Goal: Contribute content

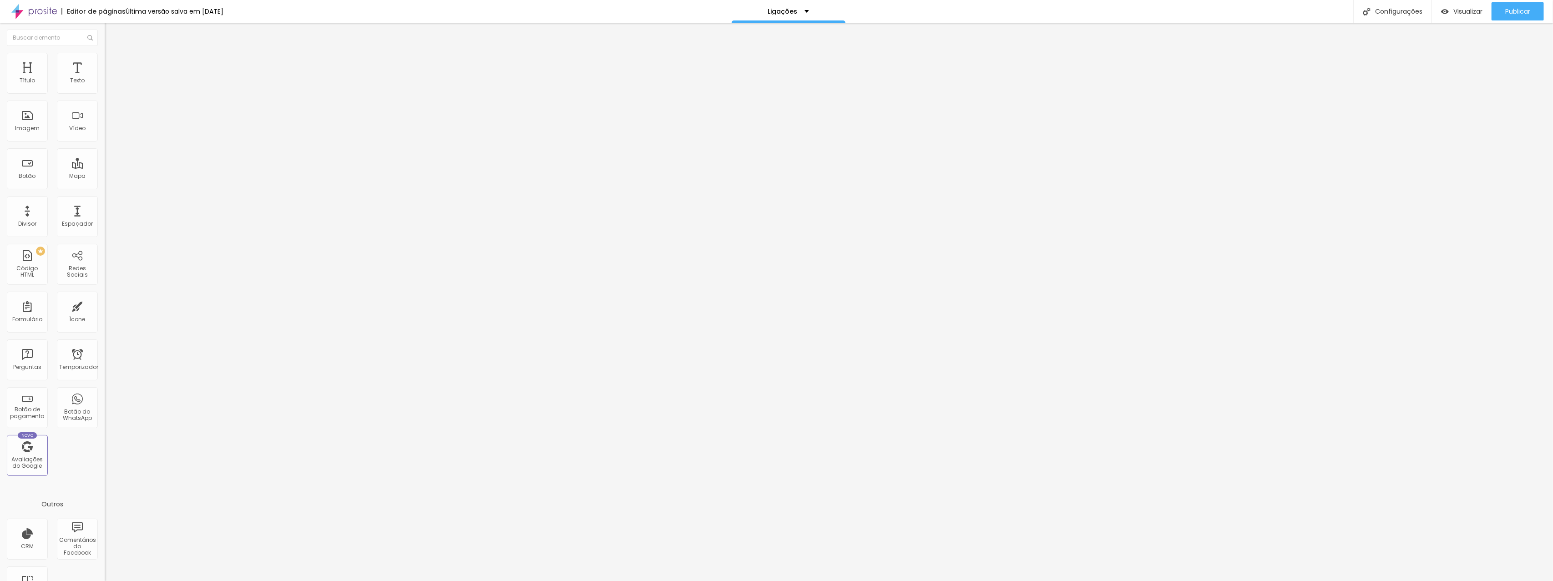
click at [113, 62] on font "Estilo" at bounding box center [120, 59] width 14 height 8
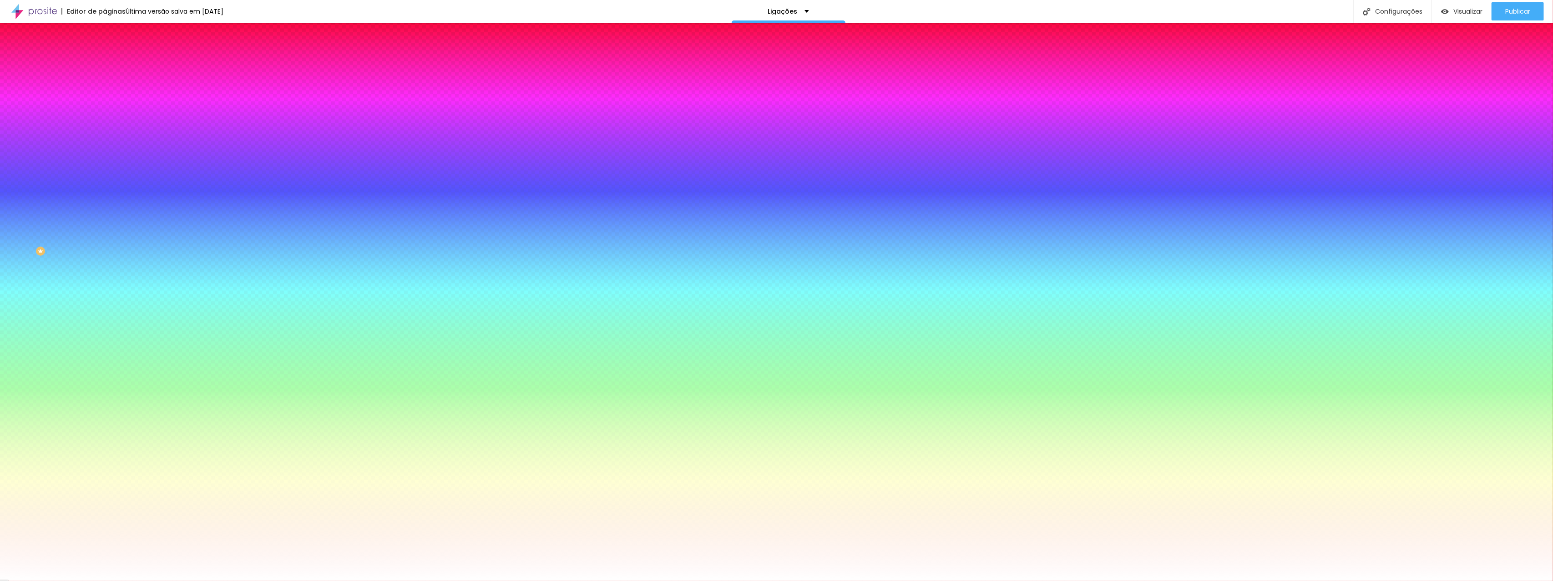
click at [105, 87] on div at bounding box center [157, 87] width 105 height 0
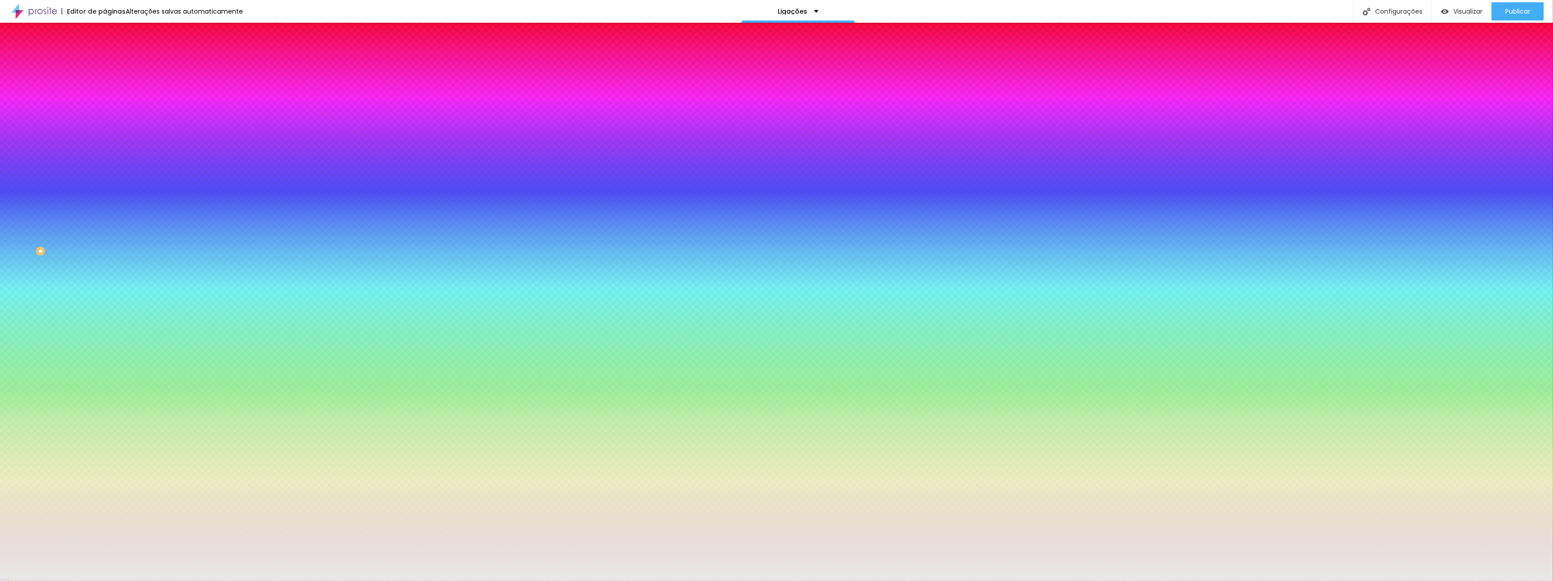
type input "#E7E7E7"
drag, startPoint x: 27, startPoint y: 114, endPoint x: 11, endPoint y: 110, distance: 16.6
click at [105, 96] on div at bounding box center [157, 96] width 105 height 0
click at [105, 142] on button "button" at bounding box center [111, 147] width 13 height 10
type input "1"
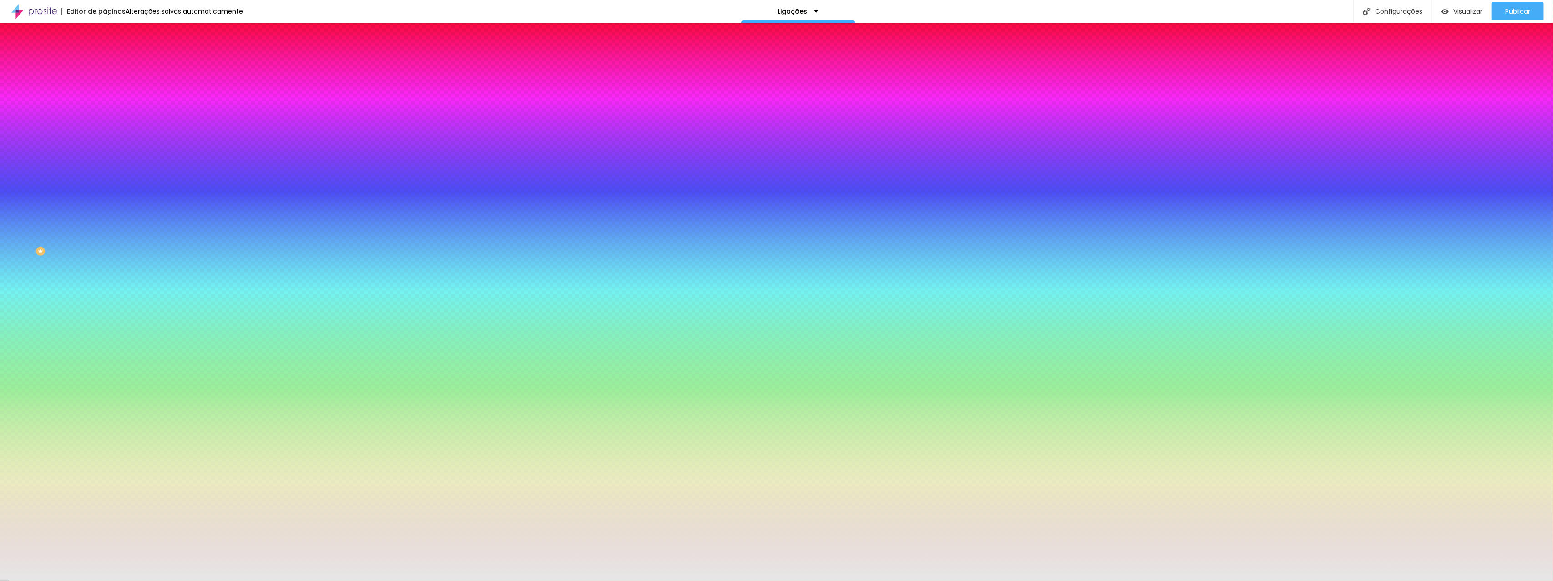
type input "1"
type input "2"
type input "3"
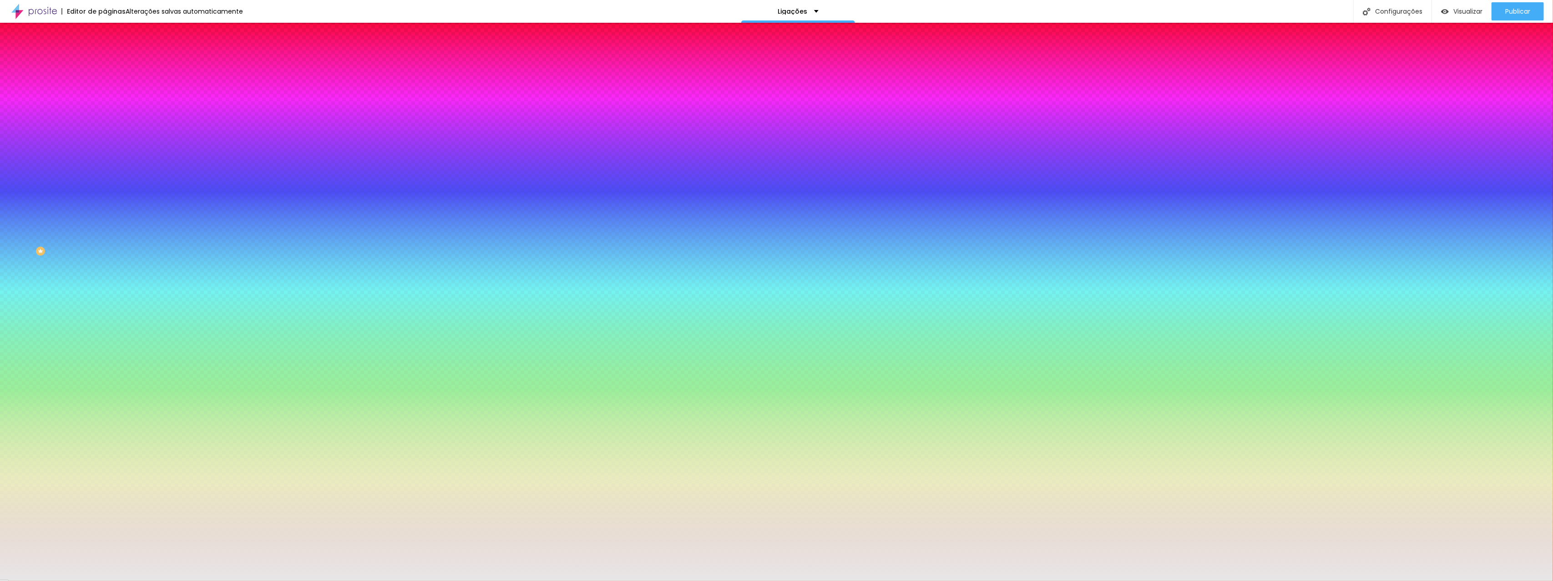
type input "4"
type input "5"
type input "6"
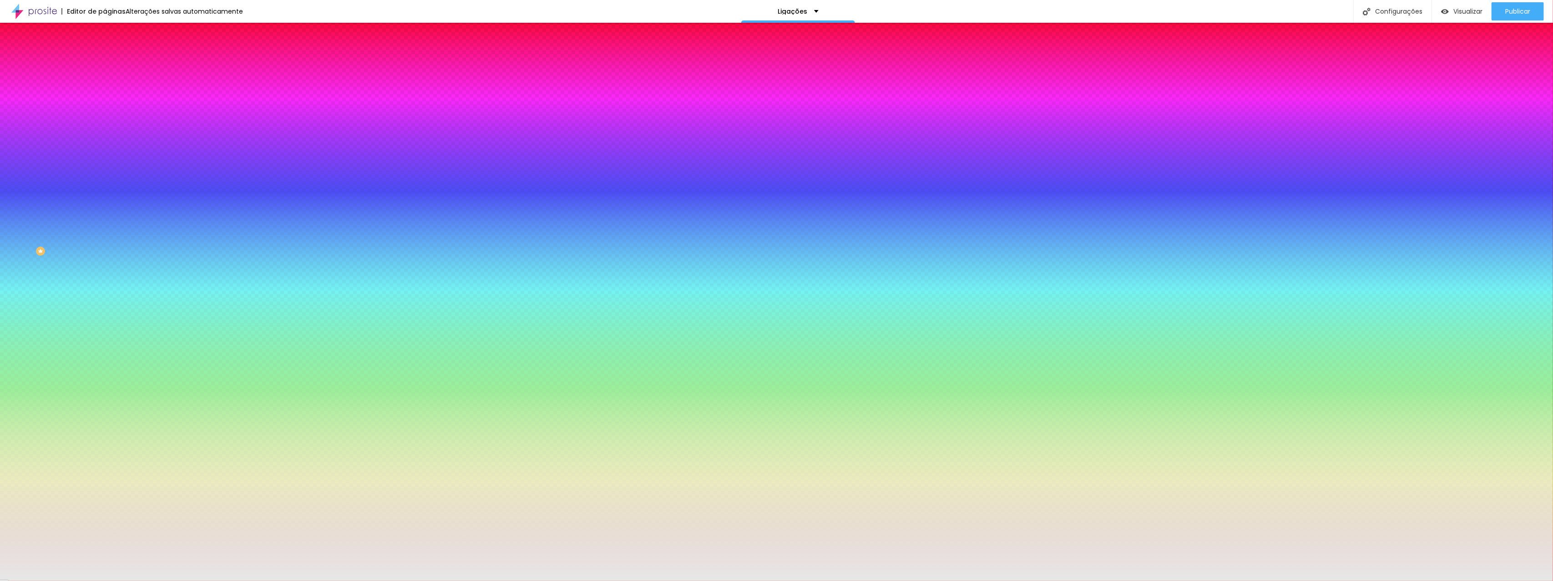
type input "6"
type input "7"
type input "8"
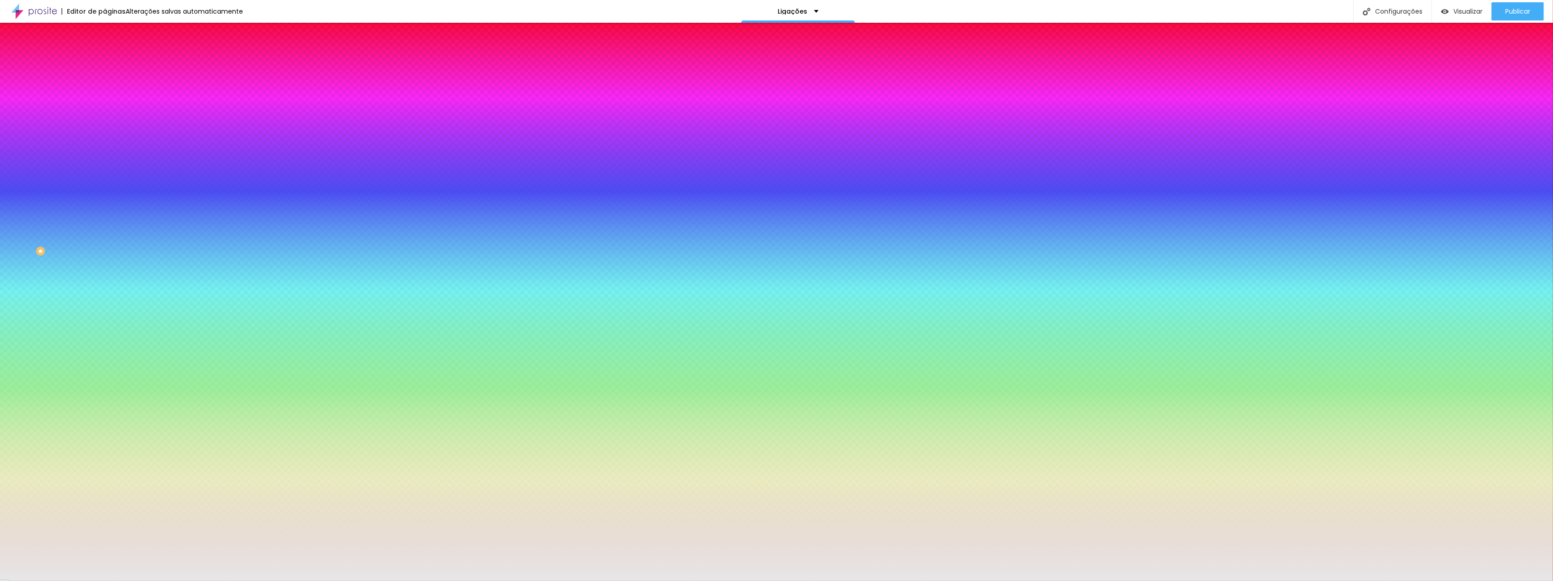
type input "9"
type input "10"
type input "11"
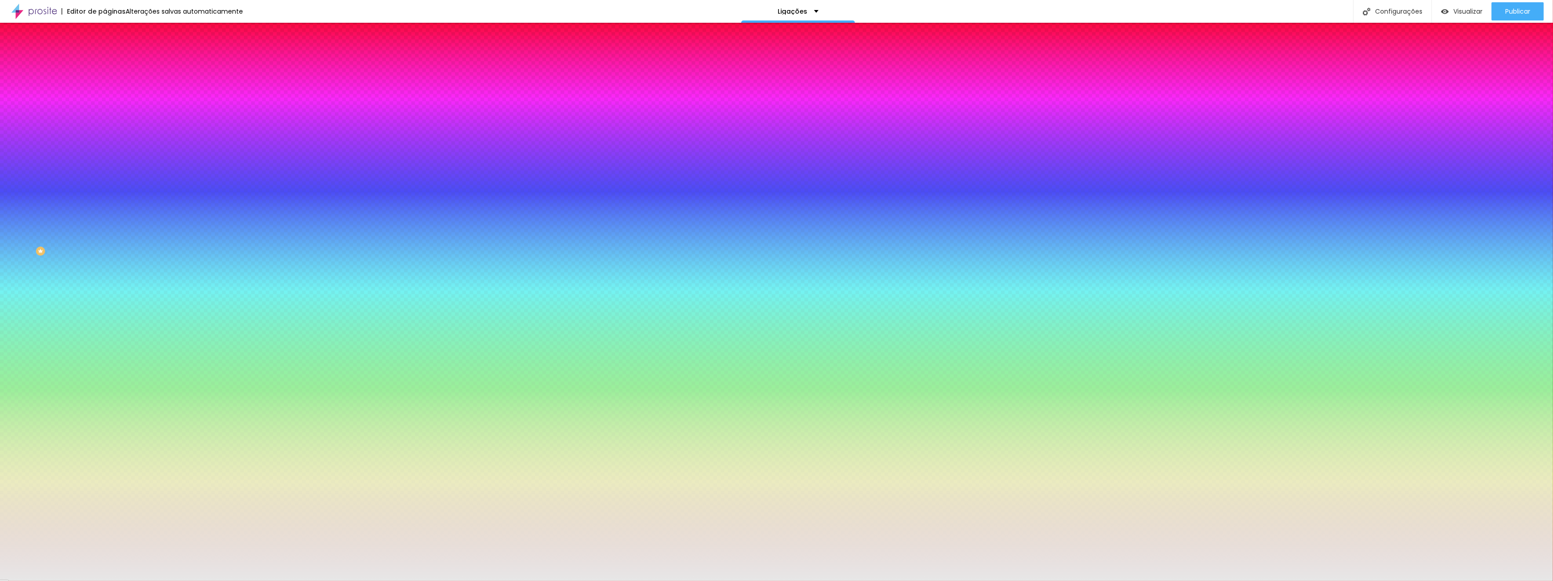
type input "11"
type input "12"
type input "13"
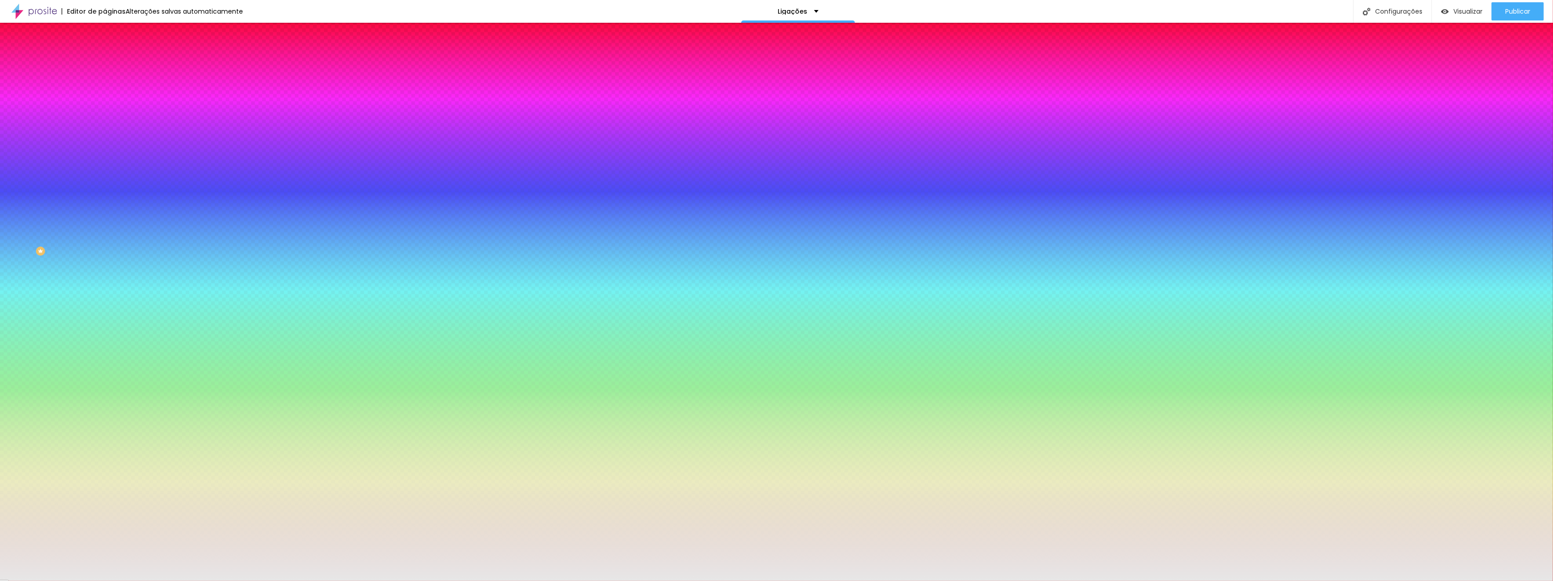
type input "14"
type input "15"
type input "16"
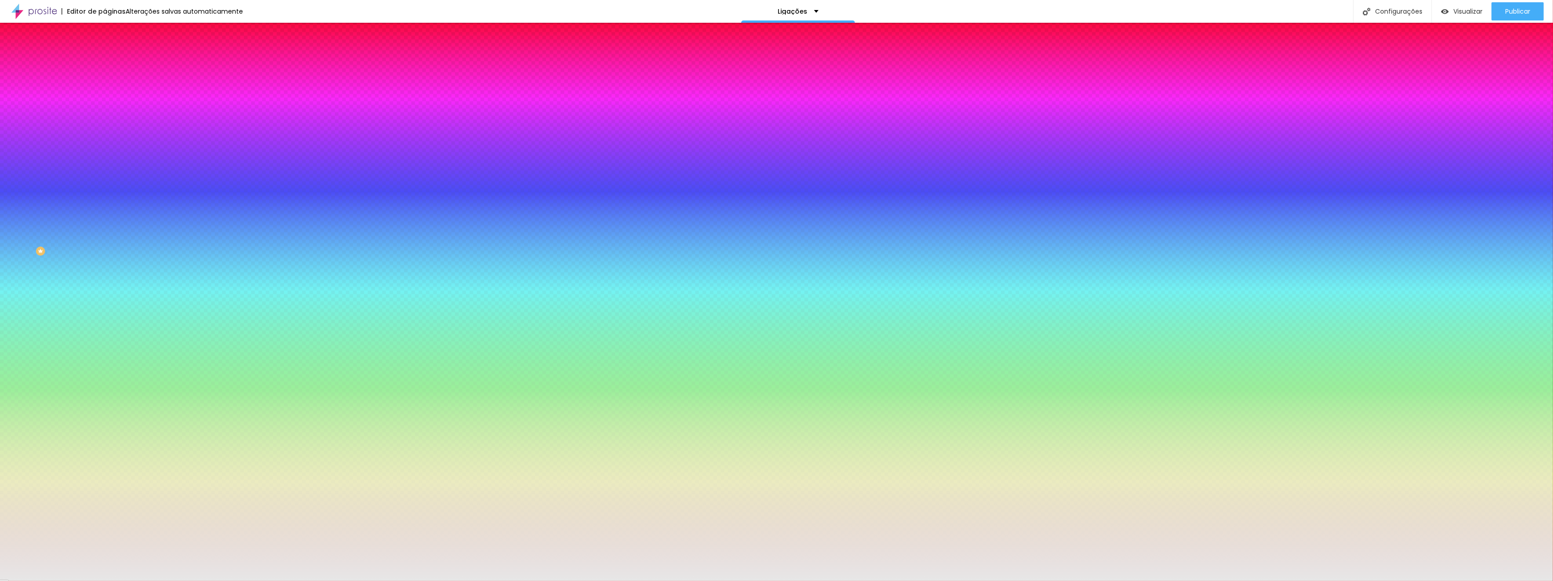
type input "16"
type input "17"
type input "18"
drag, startPoint x: 98, startPoint y: 166, endPoint x: 136, endPoint y: 169, distance: 38.3
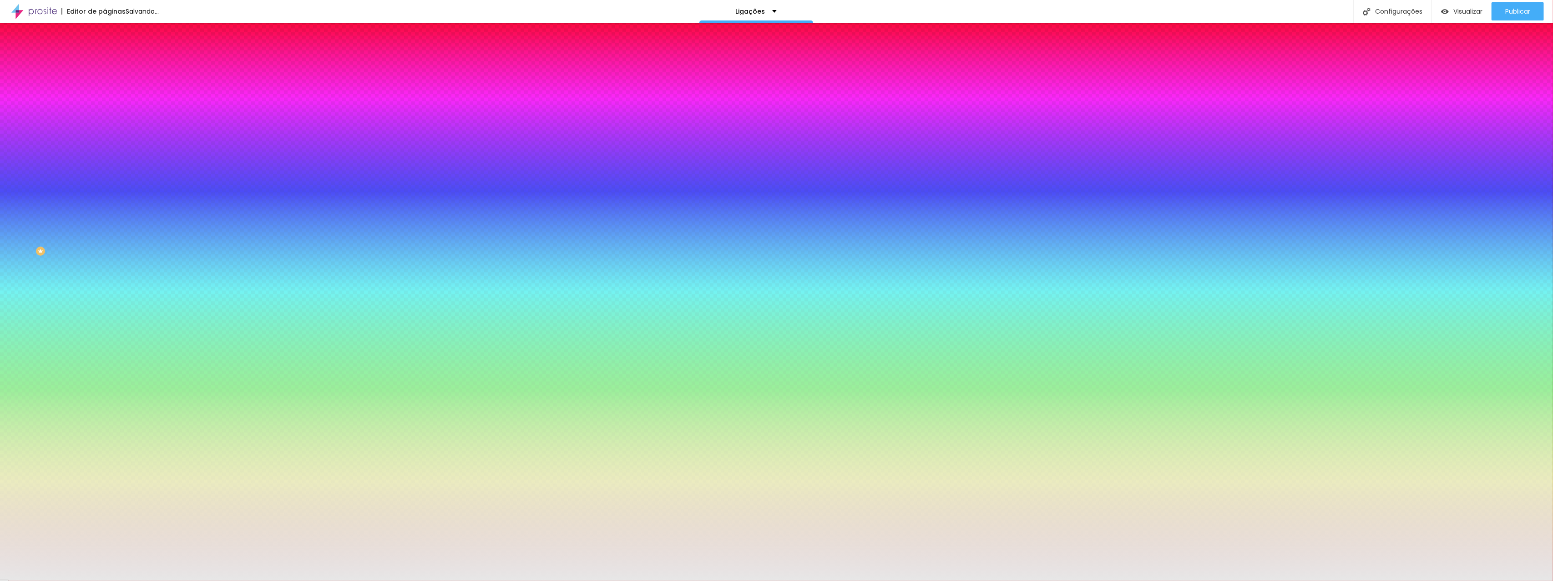
type input "18"
click at [59, 580] on div at bounding box center [776, 581] width 1553 height 0
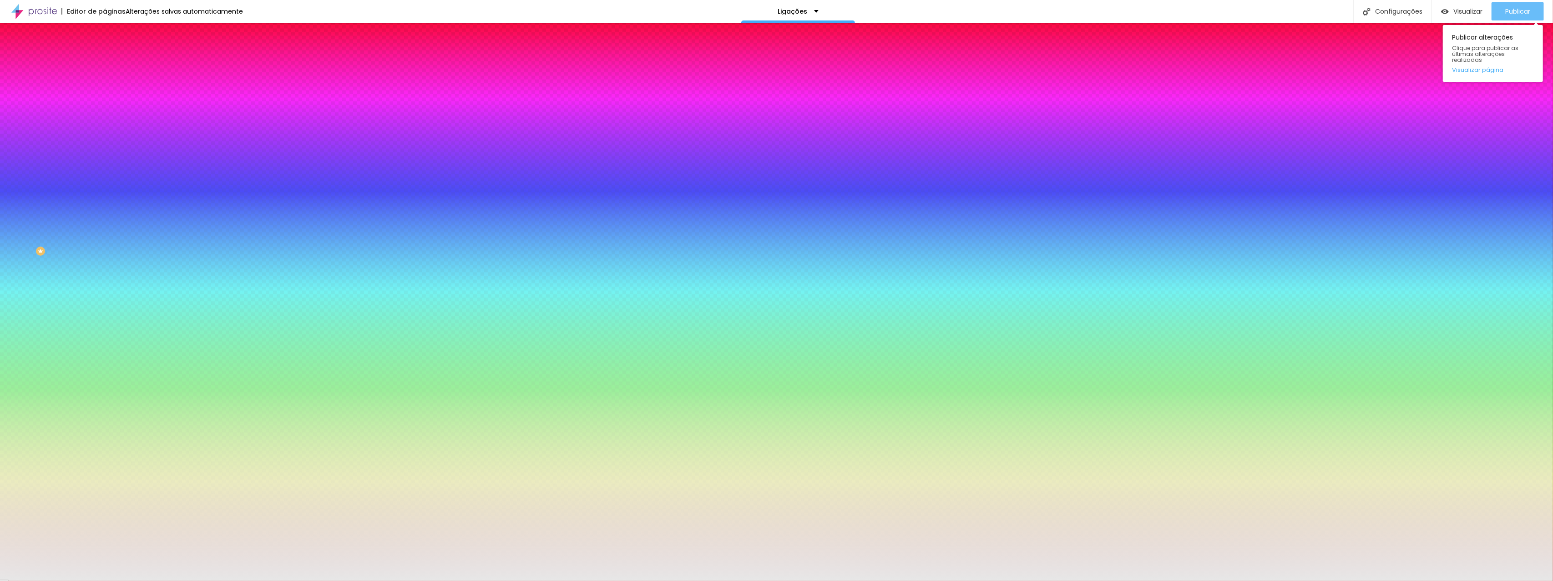
click at [1528, 12] on font "Publicar" at bounding box center [1517, 11] width 25 height 9
click at [105, 62] on li "Avançado" at bounding box center [157, 66] width 105 height 9
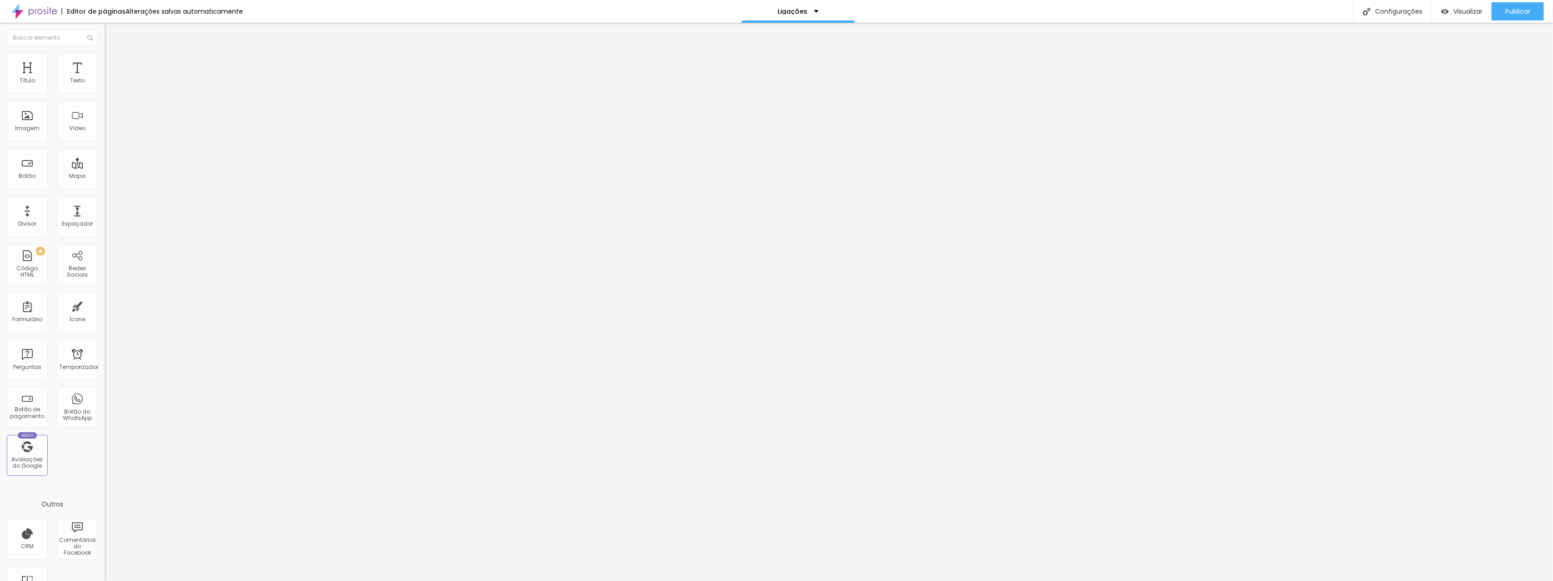
type input "25"
type input "30"
type input "35"
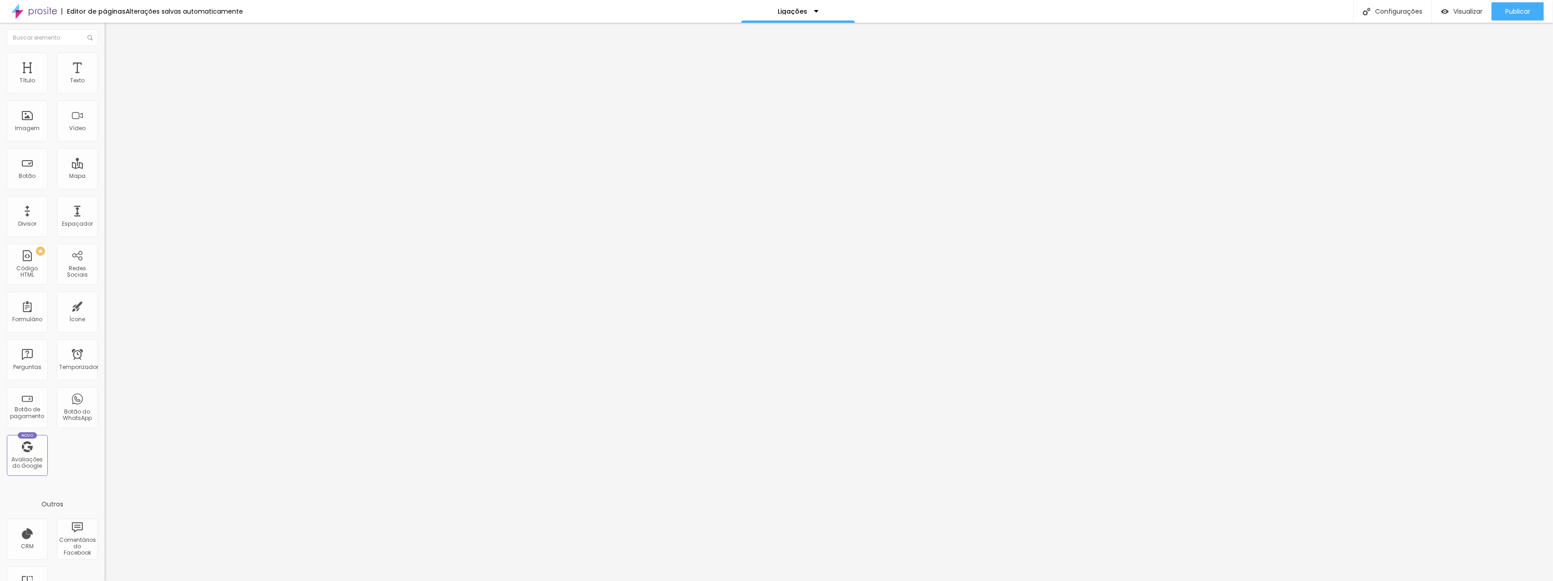
type input "35"
type input "30"
type input "25"
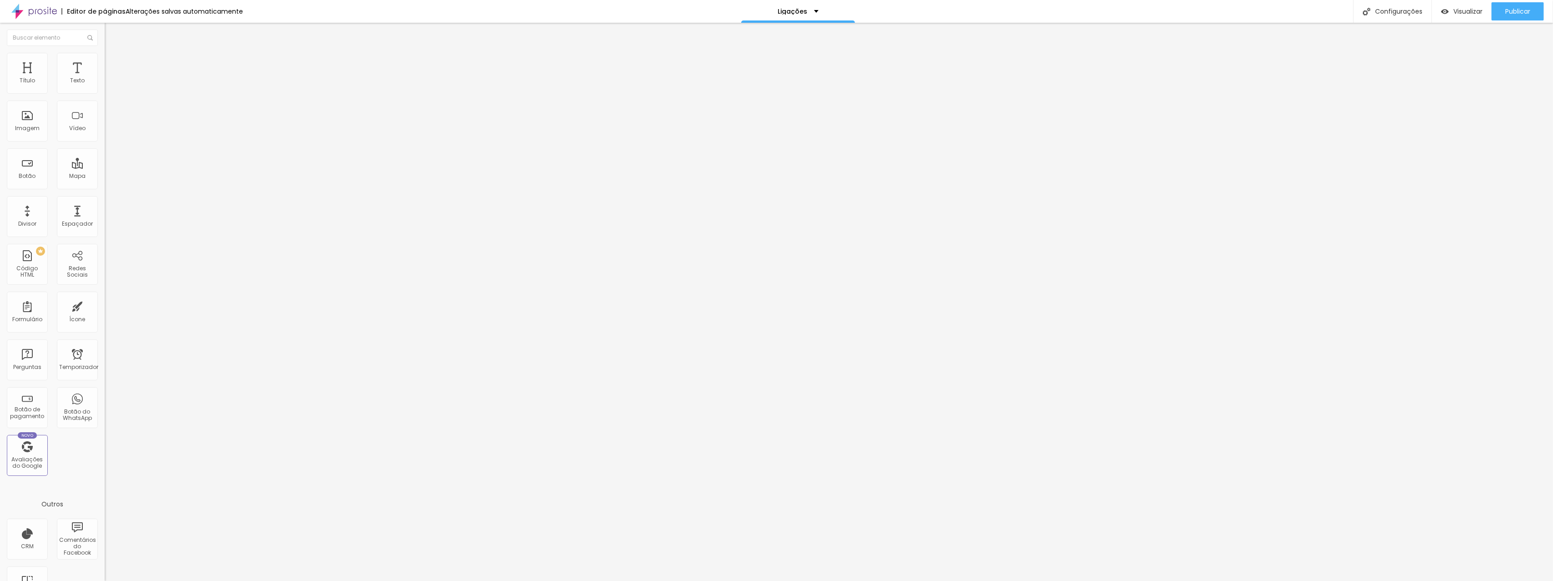
type input "30"
type input "35"
type input "30"
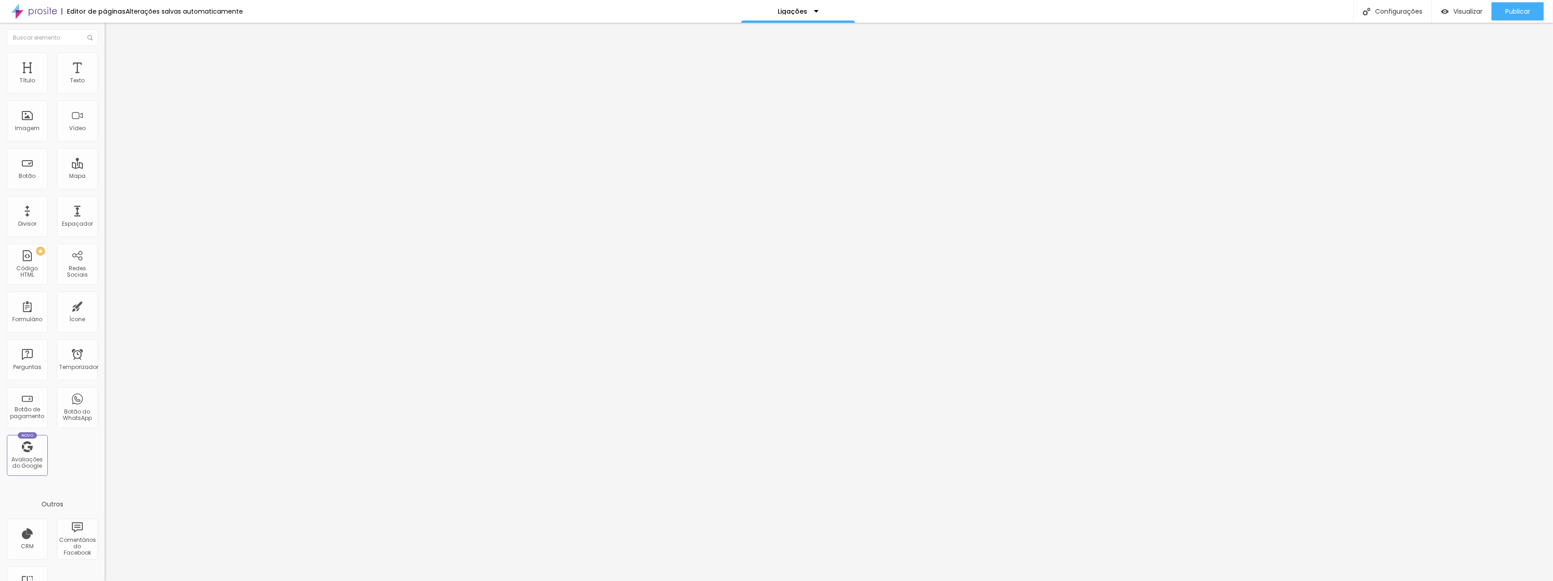
type input "30"
type input "25"
click at [105, 177] on input "range" at bounding box center [134, 180] width 59 height 7
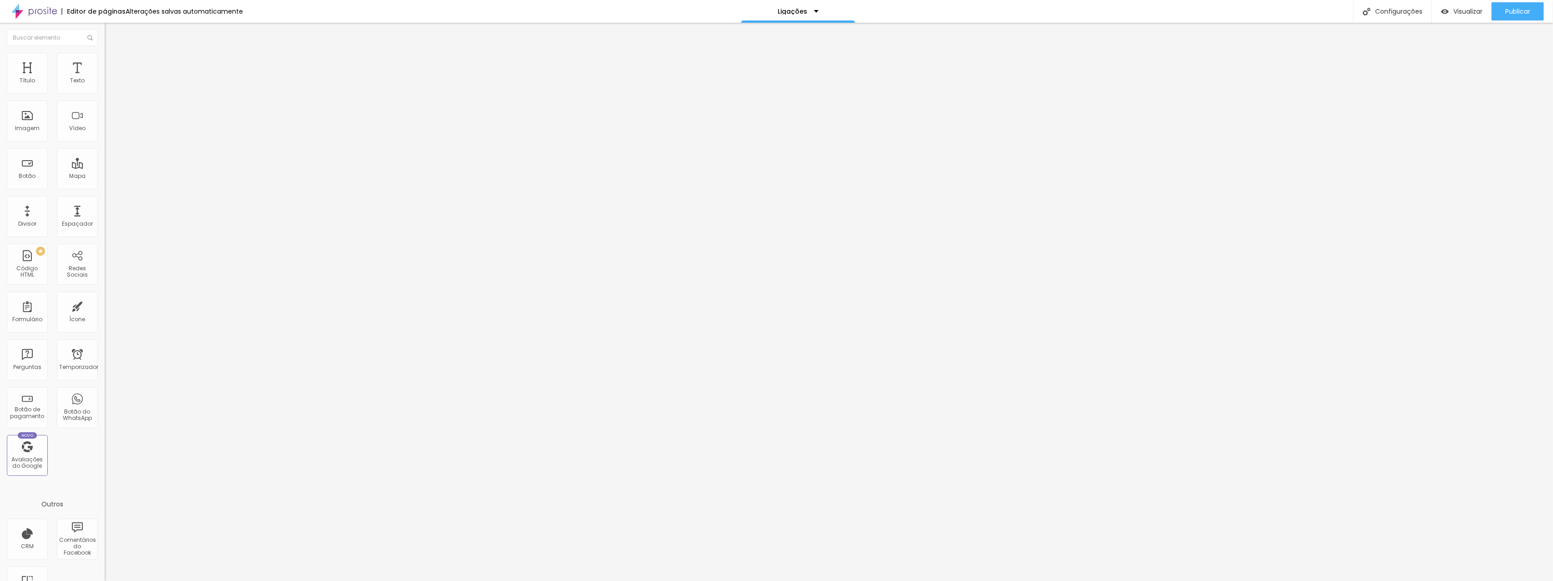
click at [113, 54] on font "Conteúdo" at bounding box center [127, 50] width 28 height 8
click at [113, 62] on font "Estilo" at bounding box center [120, 59] width 14 height 8
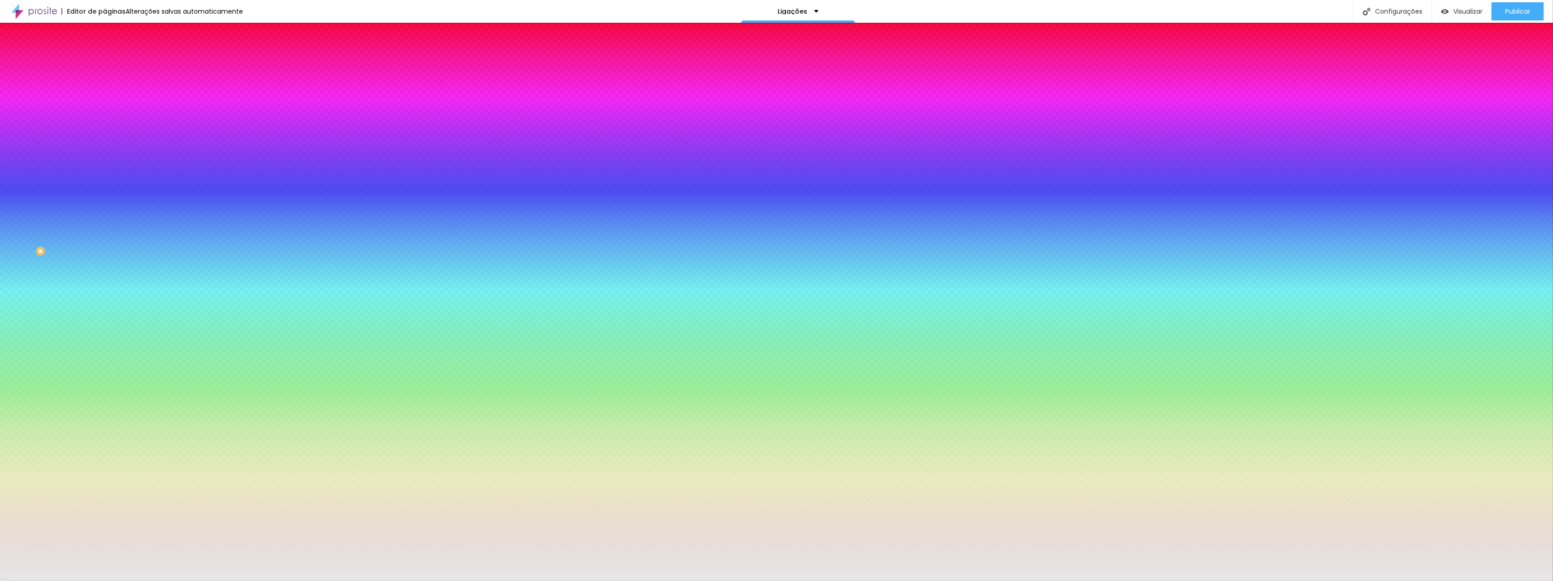
click at [105, 142] on button "button" at bounding box center [111, 147] width 13 height 10
type input "1"
type input "2"
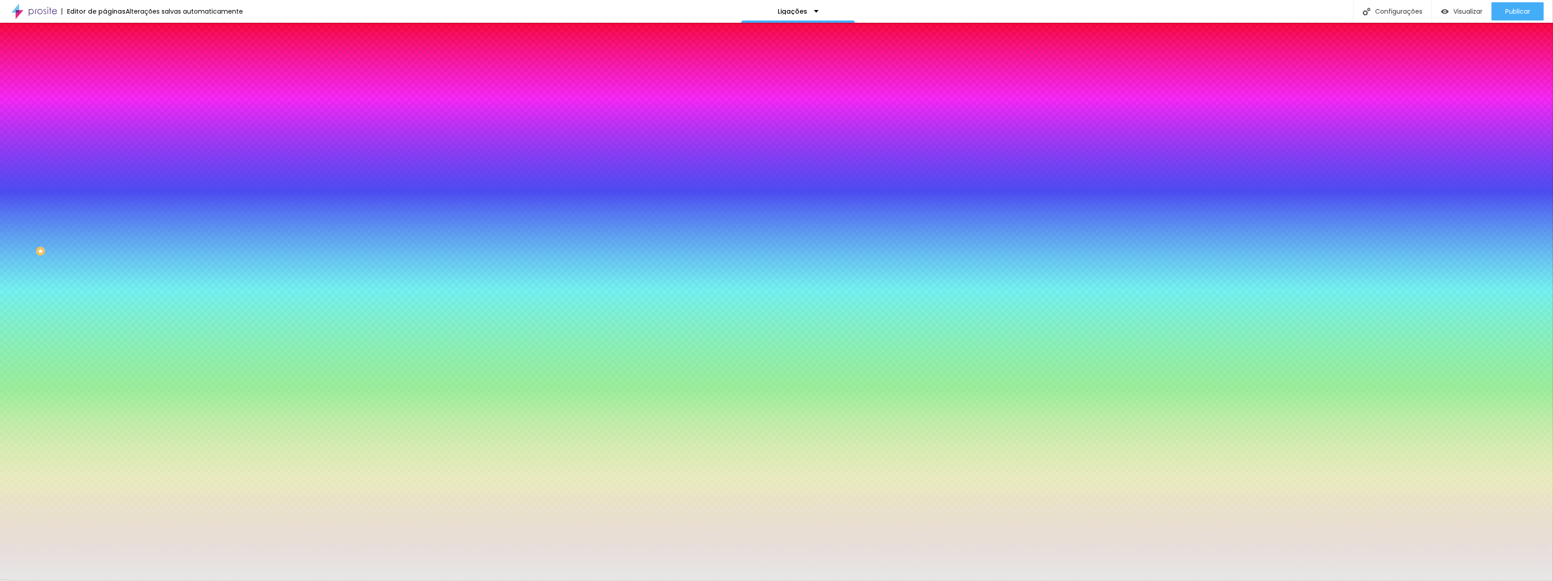
type input "1"
type input "0"
drag, startPoint x: 104, startPoint y: 192, endPoint x: 90, endPoint y: 192, distance: 14.1
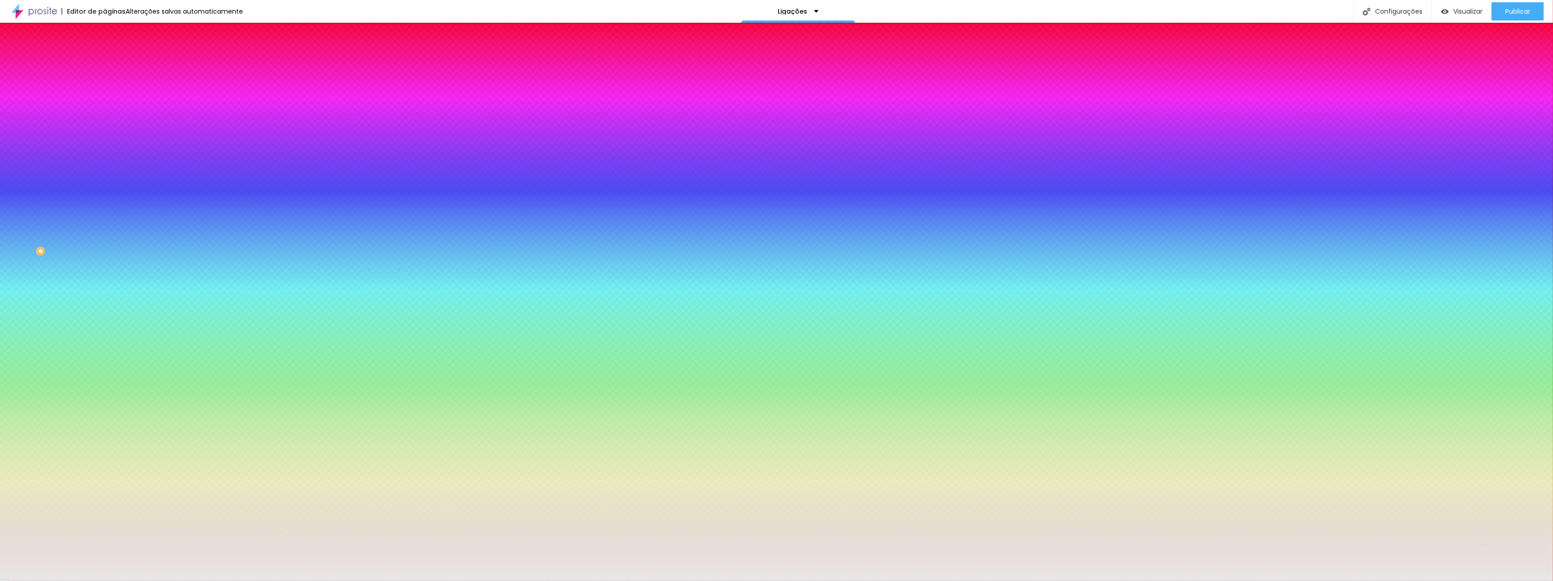
click at [81, 580] on div at bounding box center [776, 581] width 1553 height 0
click at [113, 64] on font "Avançado" at bounding box center [128, 68] width 30 height 8
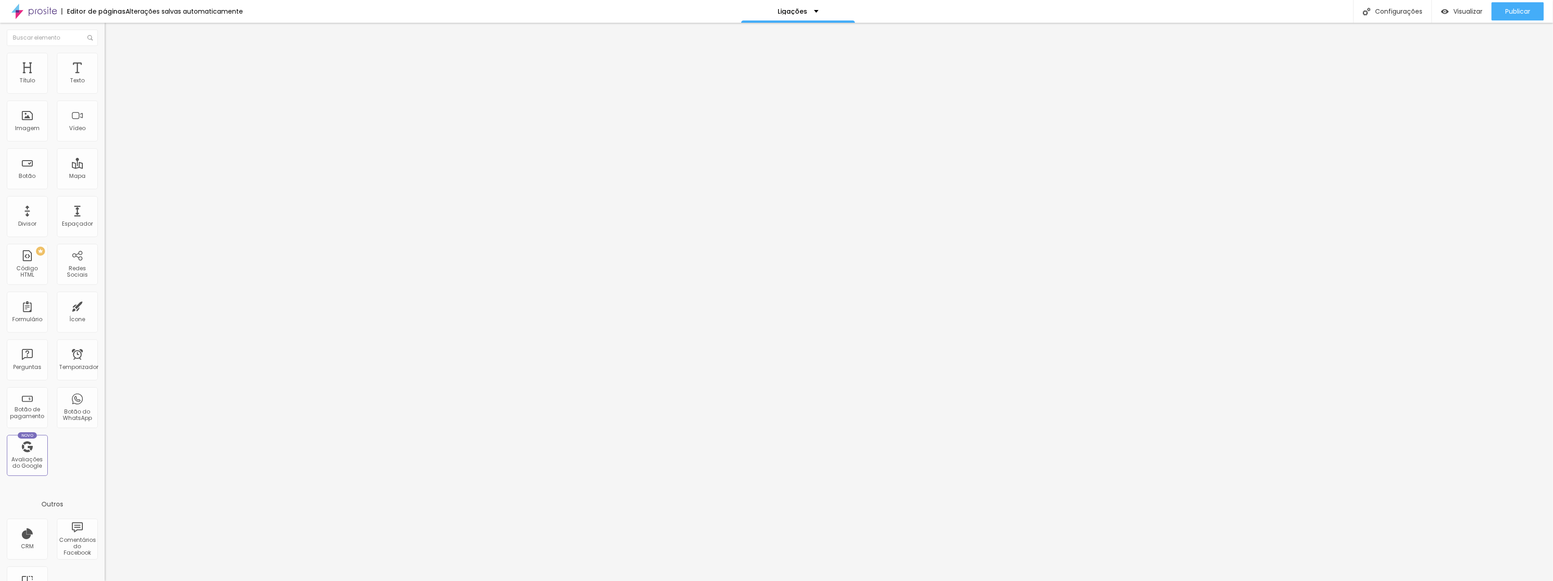
type input "35"
type input "40"
type input "45"
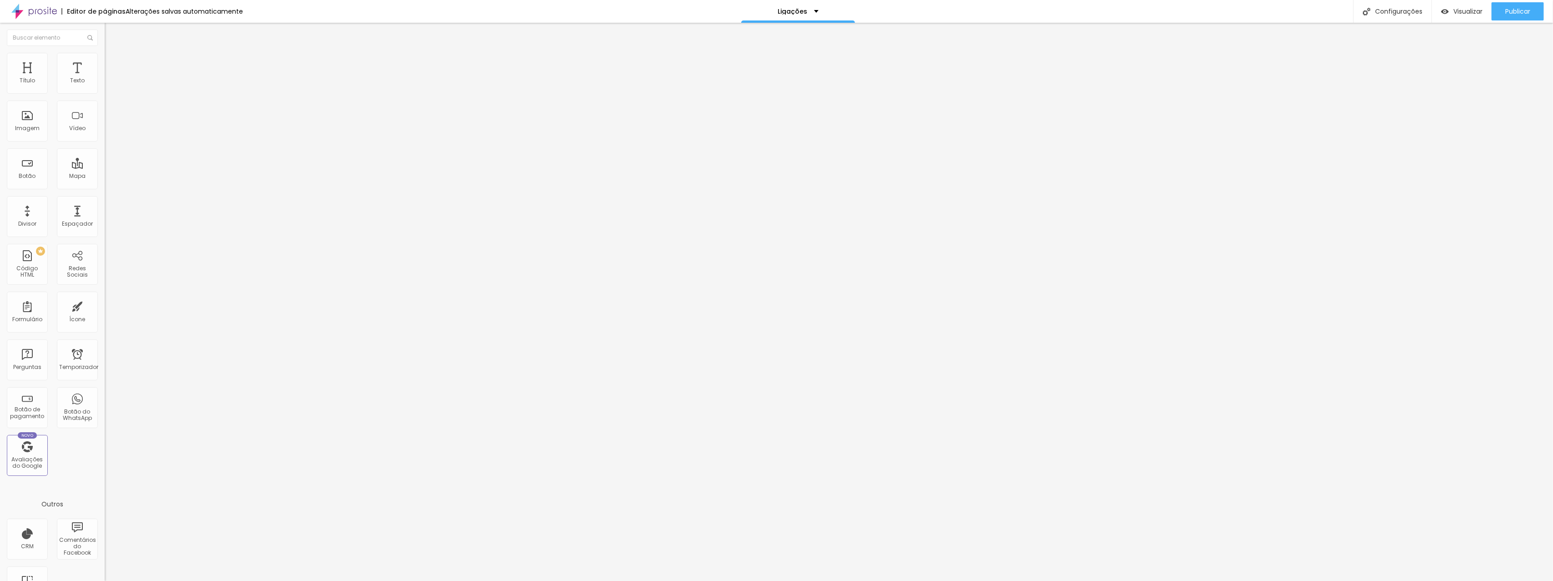
type input "45"
type input "50"
type input "45"
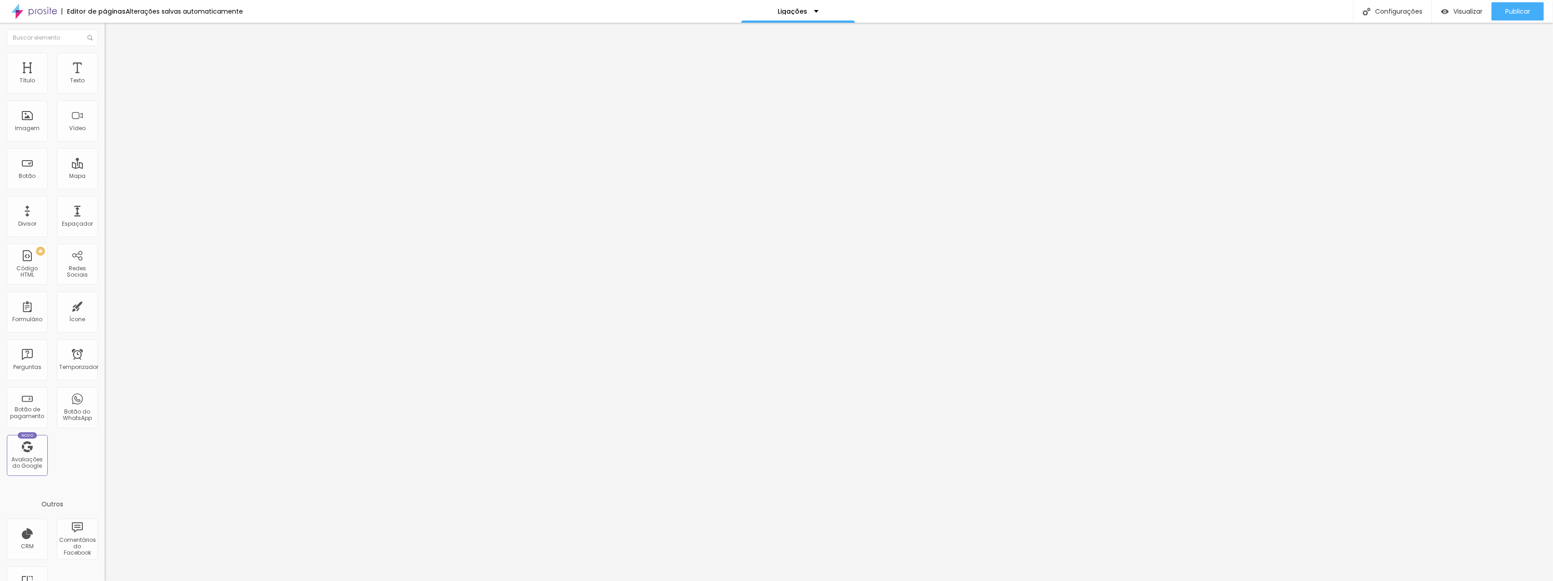
type input "40"
type input "35"
type input "30"
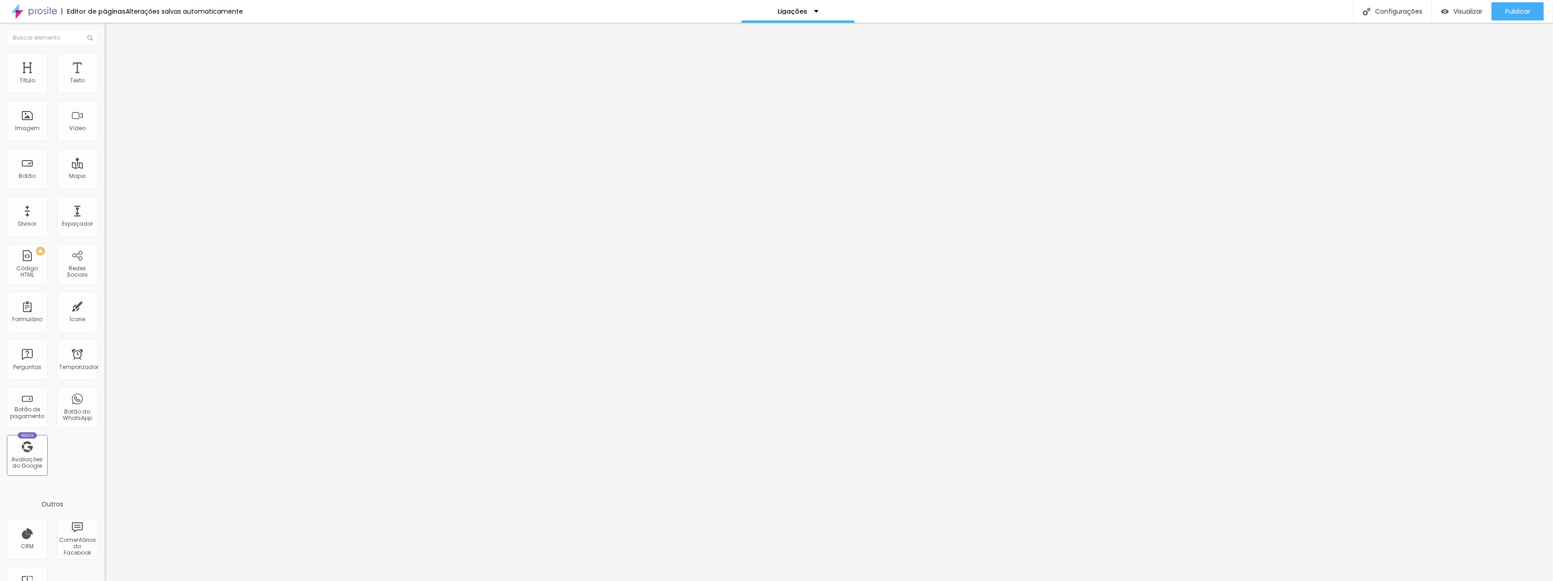
type input "30"
type input "25"
type input "20"
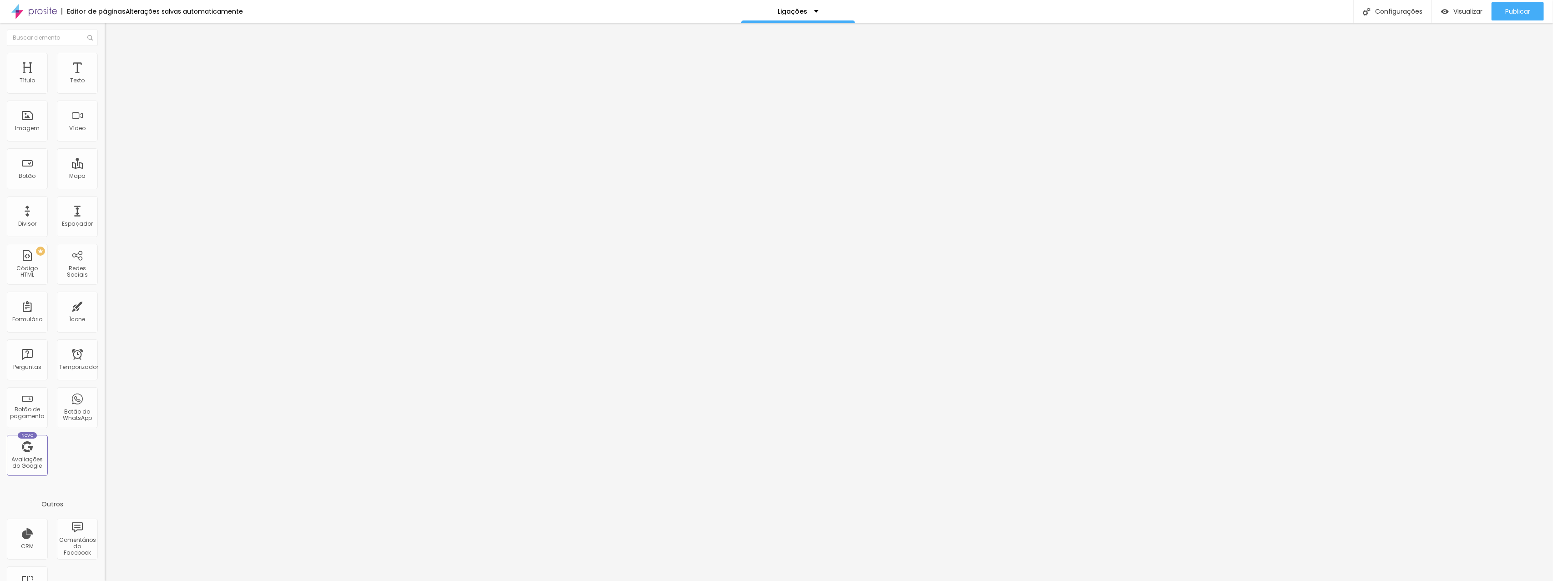
type input "15"
type input "20"
type input "25"
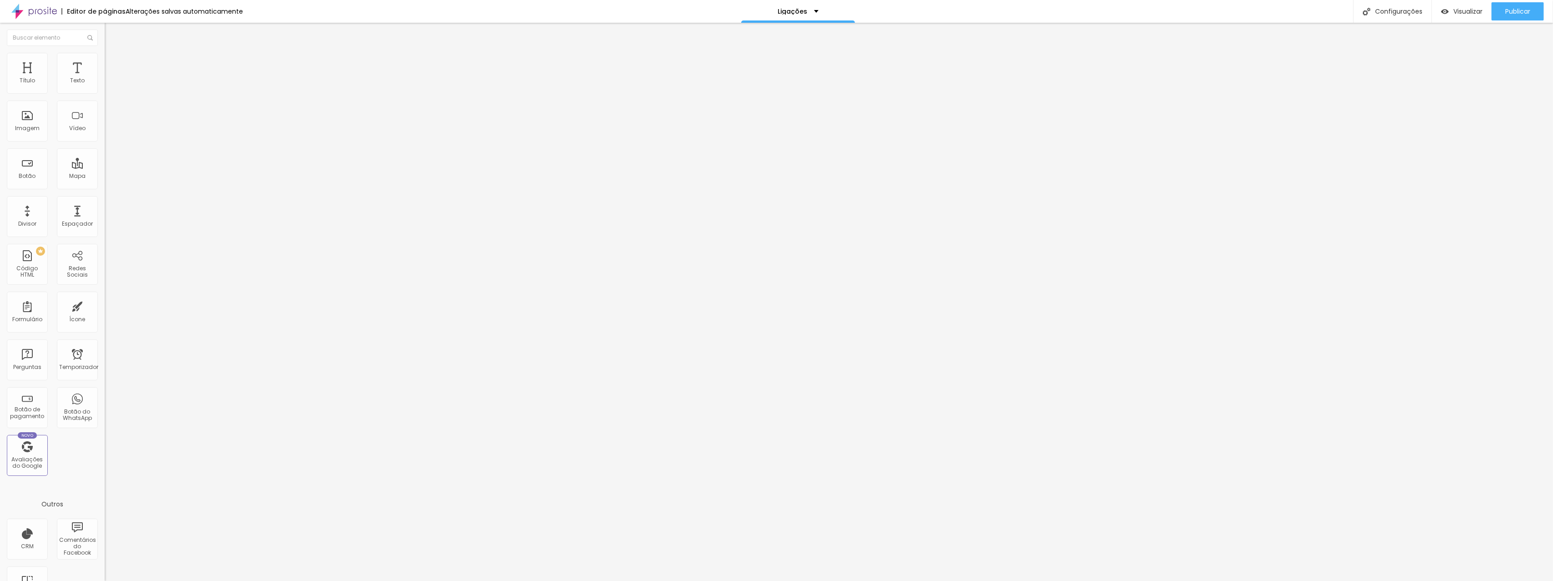
type input "25"
click at [105, 177] on input "range" at bounding box center [134, 180] width 59 height 7
click at [1509, 16] on div "Publicar" at bounding box center [1517, 11] width 25 height 18
click at [105, 53] on img at bounding box center [109, 57] width 8 height 8
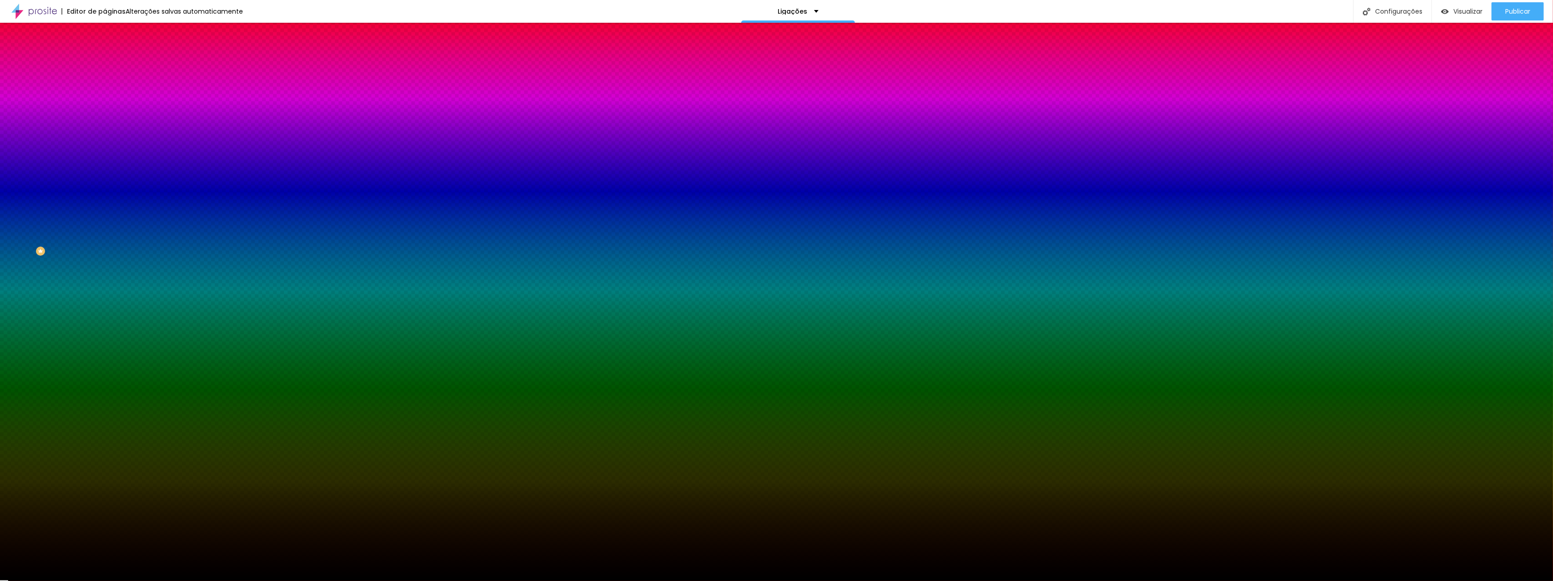
click at [105, 62] on li "Avançado" at bounding box center [157, 66] width 105 height 9
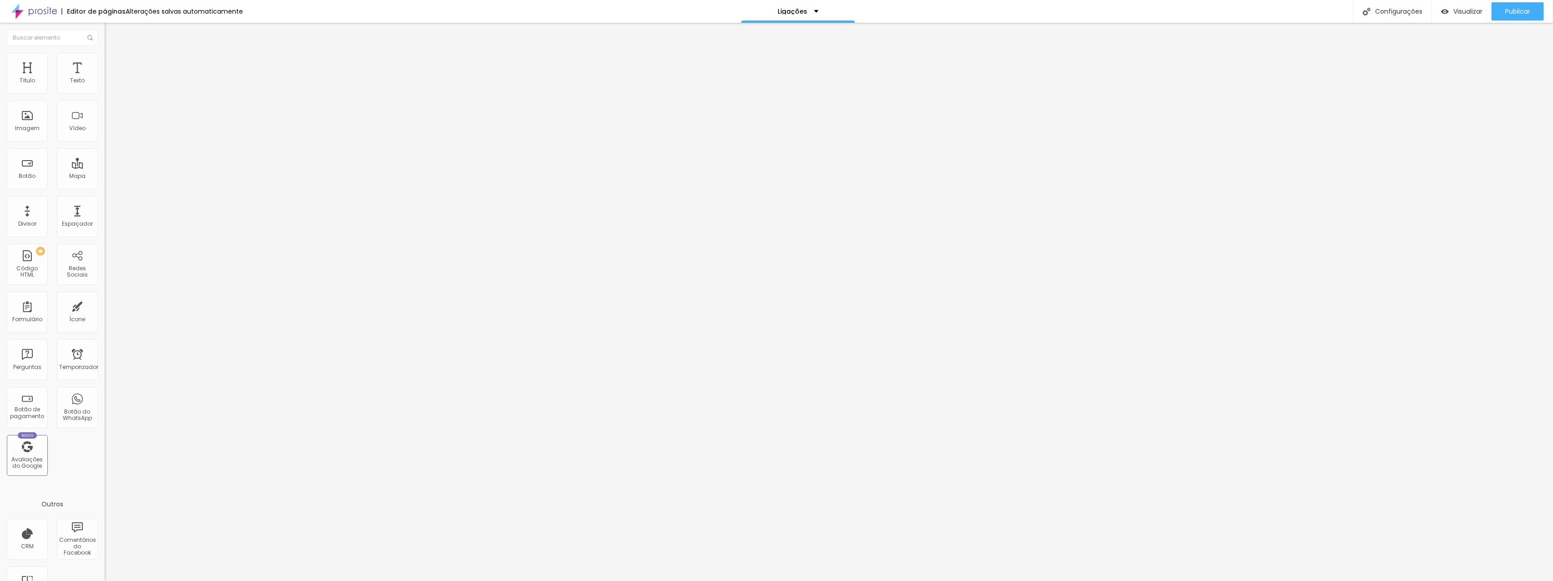
type input "5"
type input "10"
type input "15"
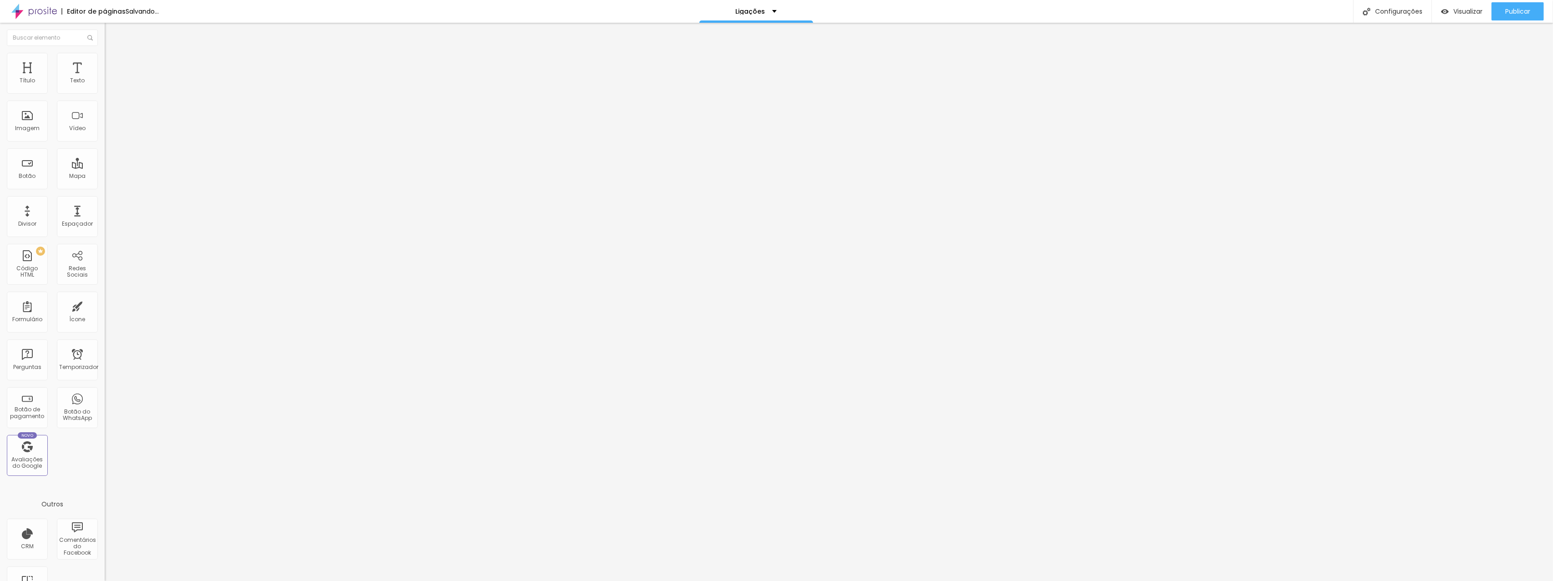
type input "15"
type input "20"
type input "25"
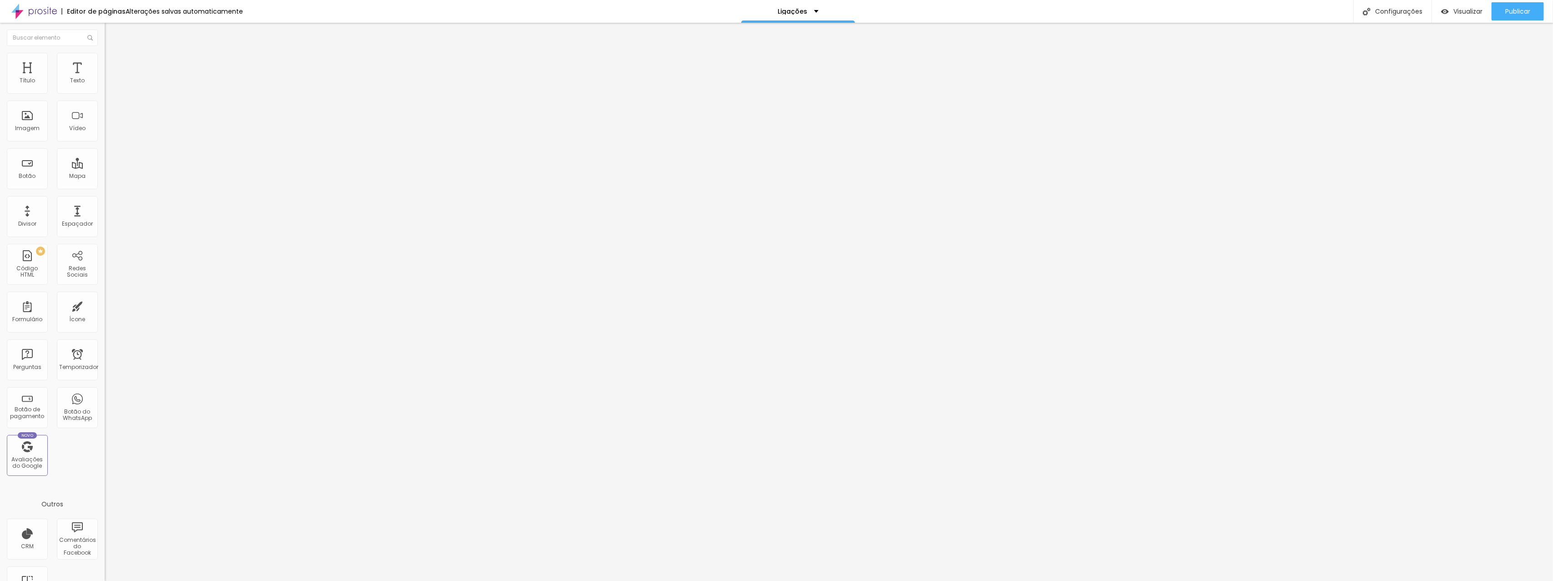
type input "30"
type input "25"
type input "20"
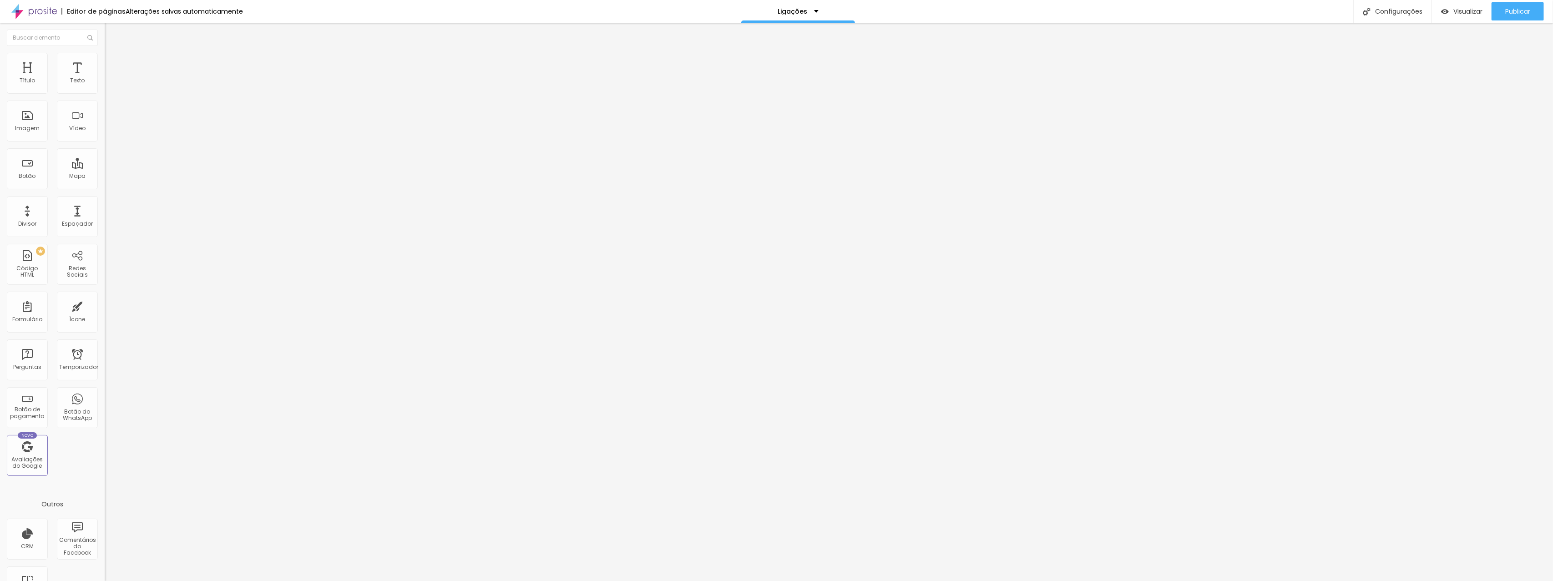
type input "20"
type input "15"
type input "10"
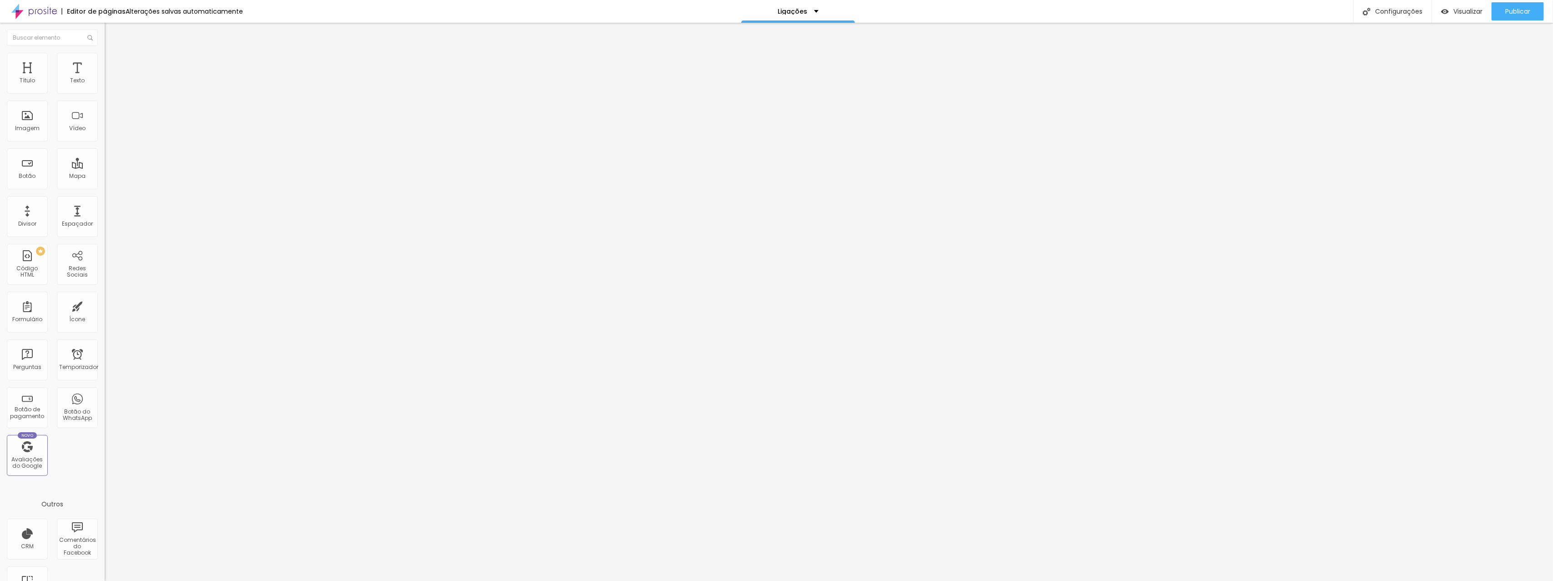
type input "5"
type input "0"
drag, startPoint x: 23, startPoint y: 87, endPoint x: 16, endPoint y: 89, distance: 7.0
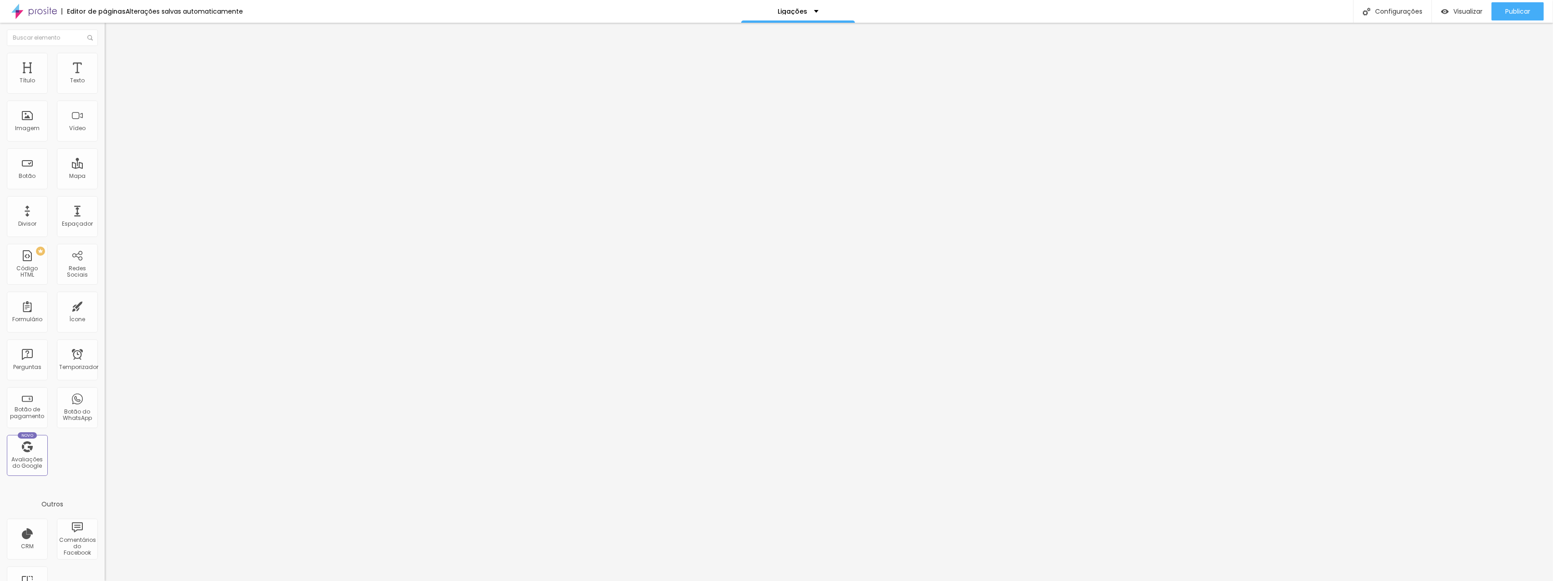
click at [105, 177] on input "range" at bounding box center [134, 180] width 59 height 7
click at [105, 59] on li "Estilo" at bounding box center [157, 57] width 105 height 9
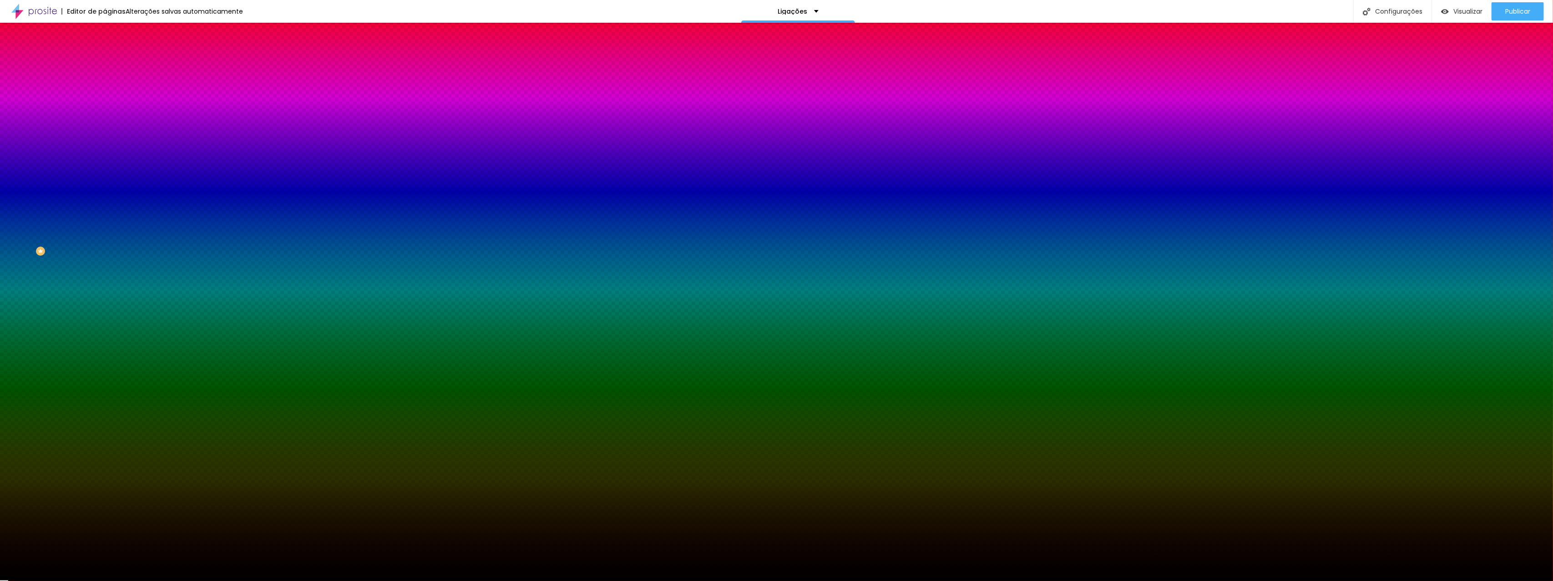
click at [108, 161] on icon "button" at bounding box center [110, 157] width 5 height 5
click at [201, 580] on div at bounding box center [776, 586] width 1553 height 0
radio input "false"
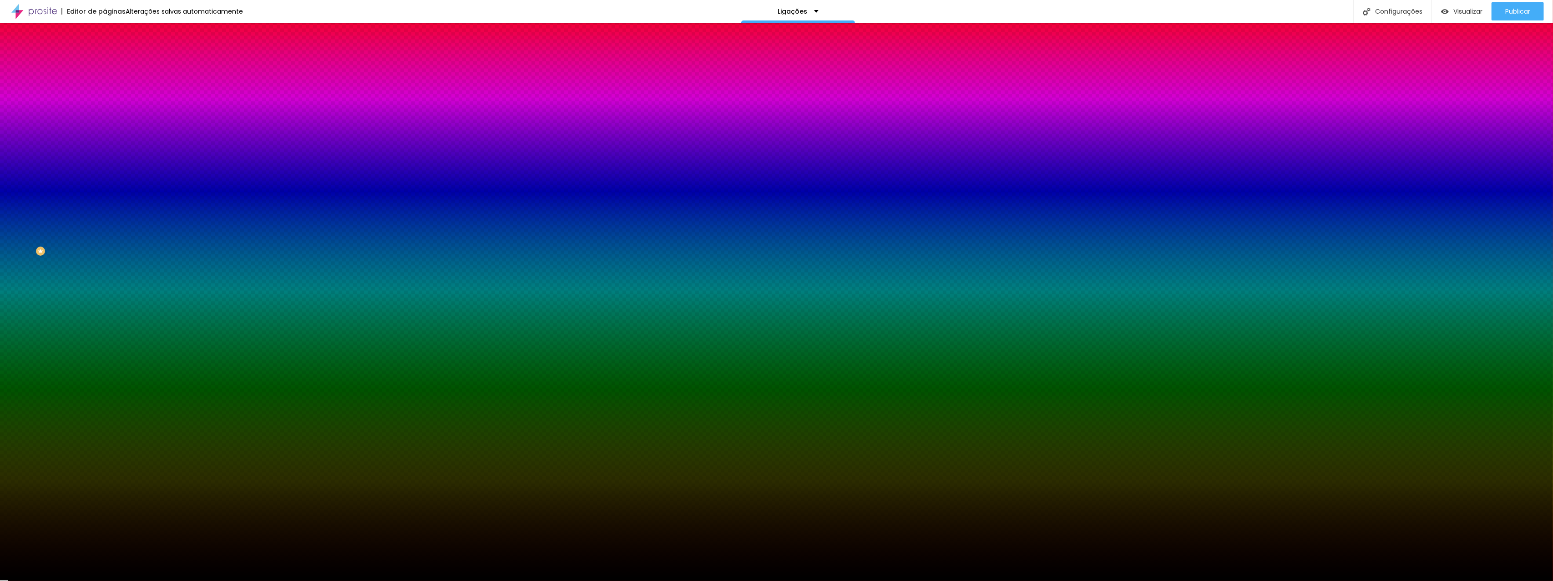
radio input "false"
radio input "true"
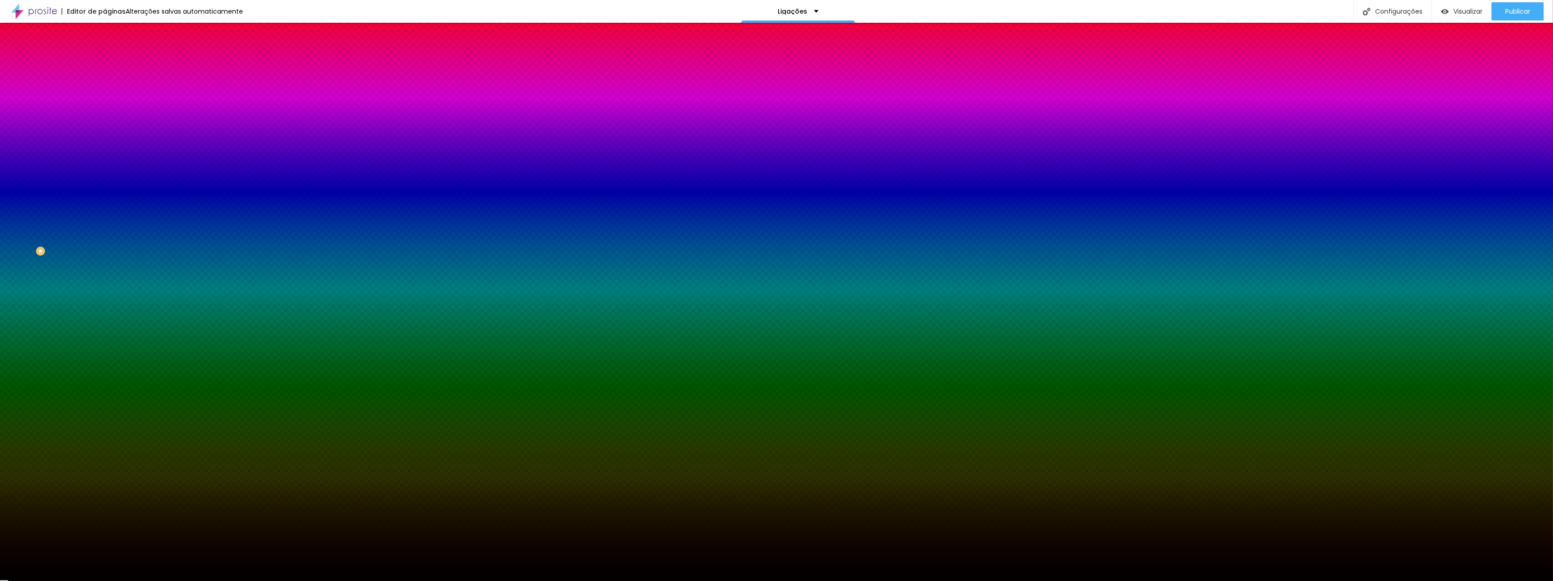
radio input "true"
radio input "false"
click at [189, 580] on div at bounding box center [776, 586] width 1553 height 0
click at [62, 580] on div at bounding box center [776, 581] width 1553 height 0
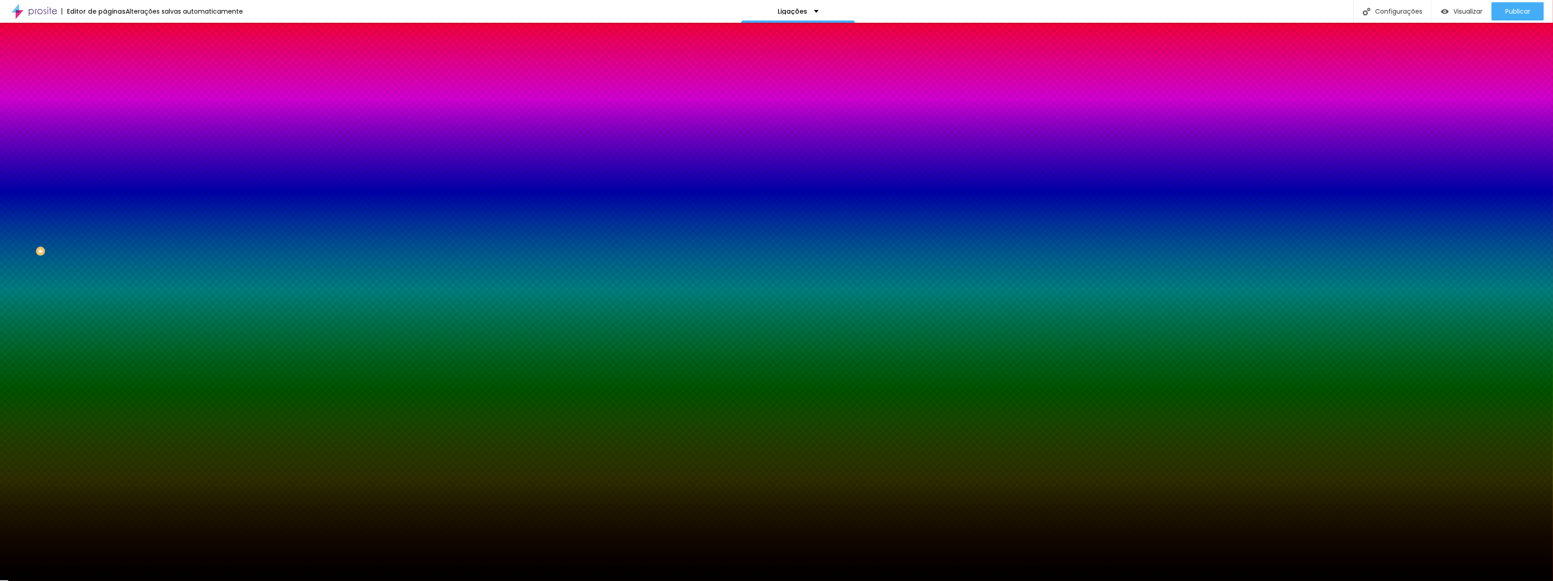
click at [111, 35] on img "button" at bounding box center [114, 33] width 7 height 7
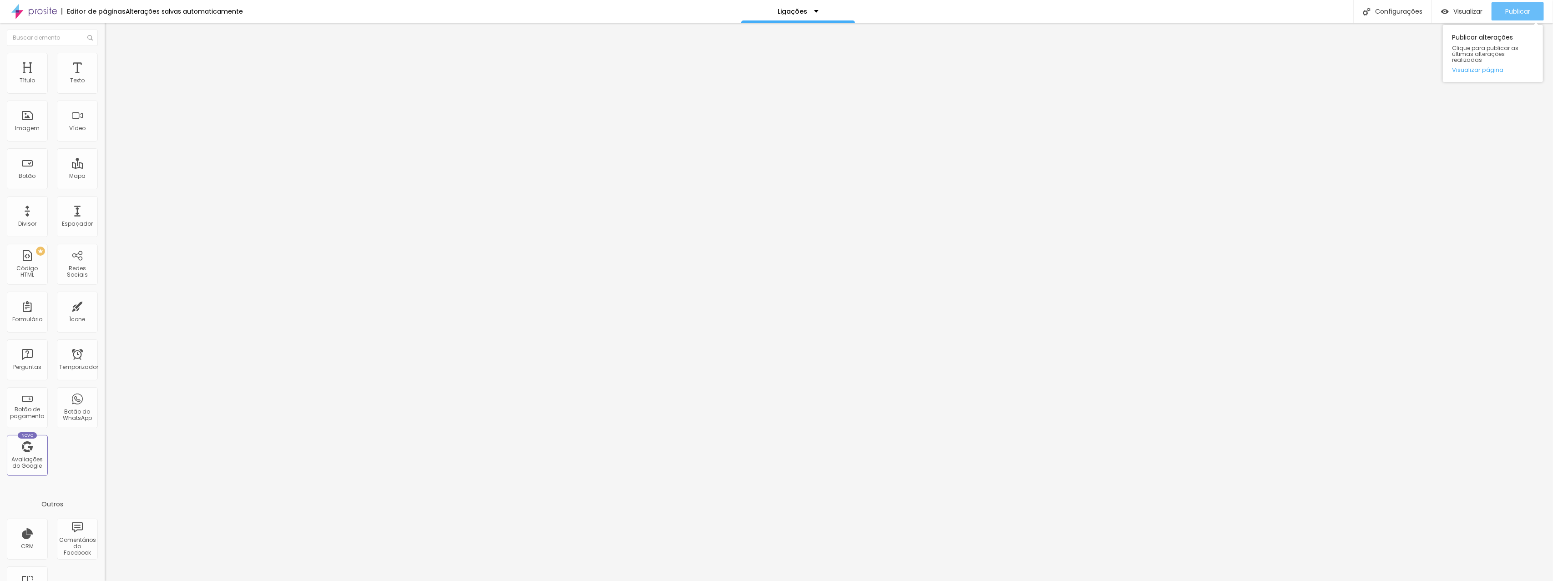
click at [1503, 14] on button "Publicar" at bounding box center [1517, 11] width 52 height 18
